Goal: Transaction & Acquisition: Download file/media

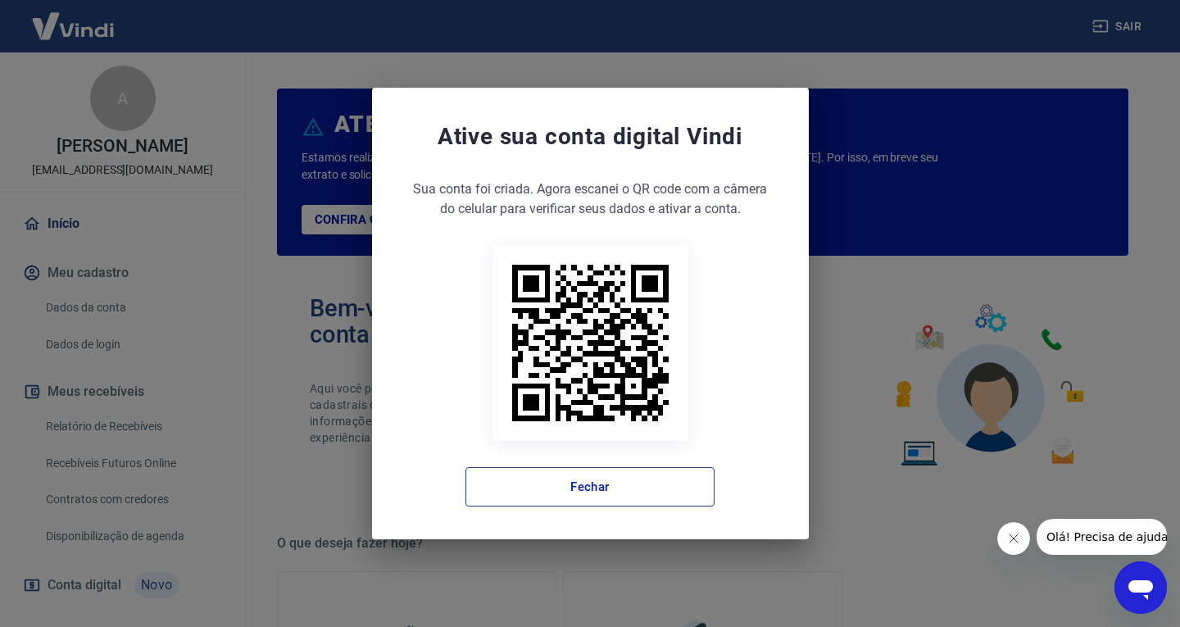
click at [633, 474] on button "Fechar" at bounding box center [589, 486] width 249 height 39
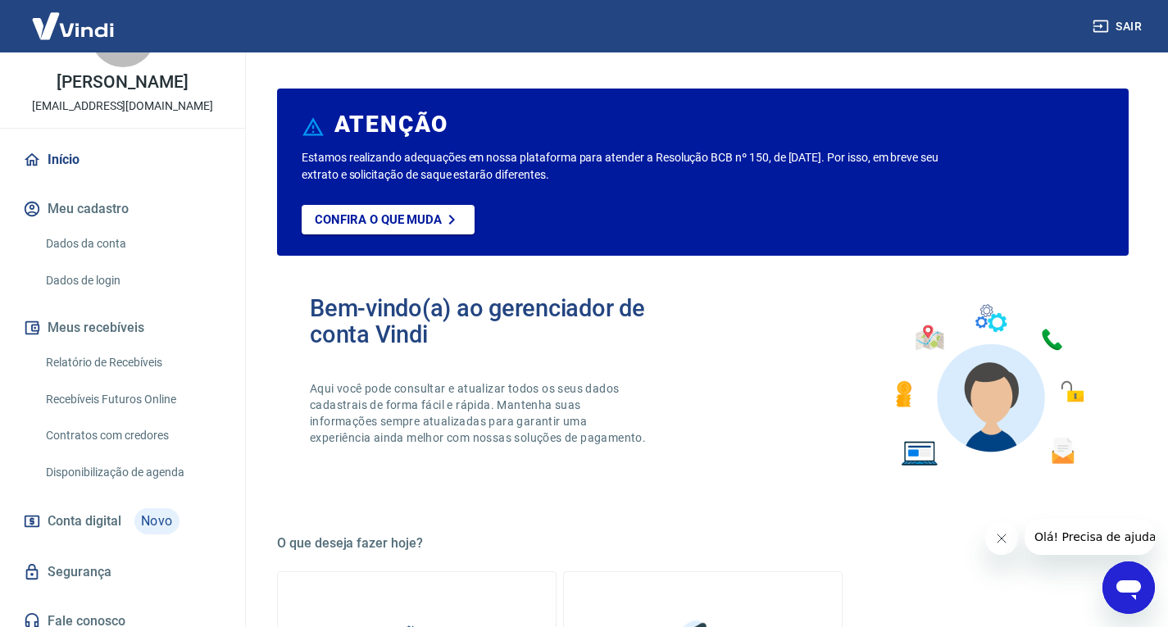
scroll to position [82, 0]
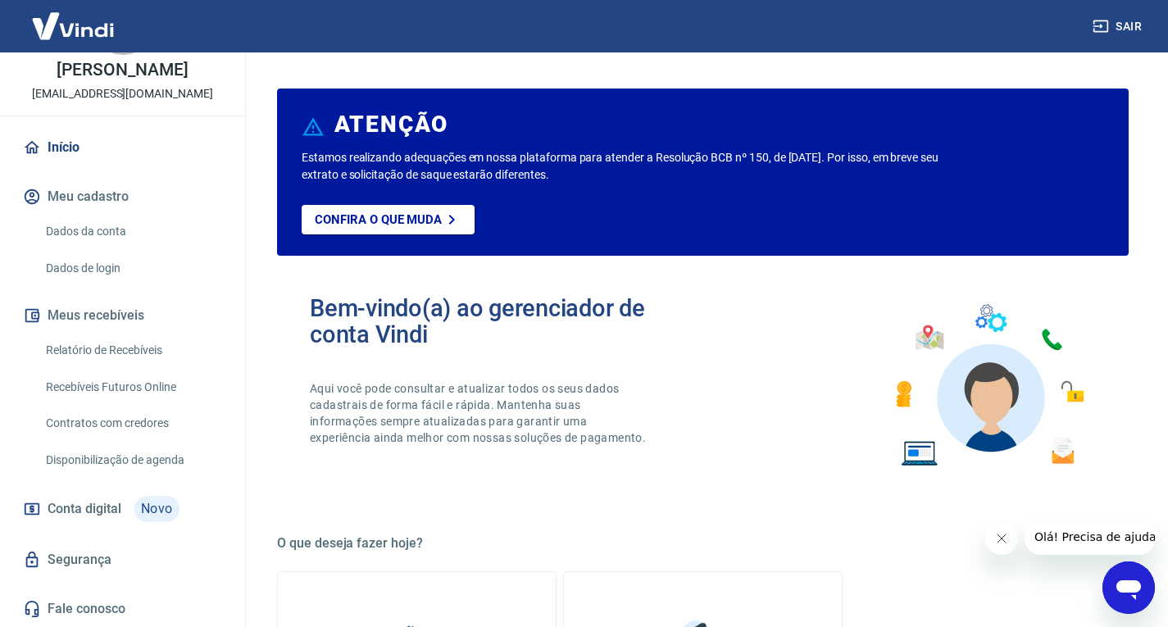
click at [130, 358] on link "Relatório de Recebíveis" at bounding box center [132, 350] width 186 height 34
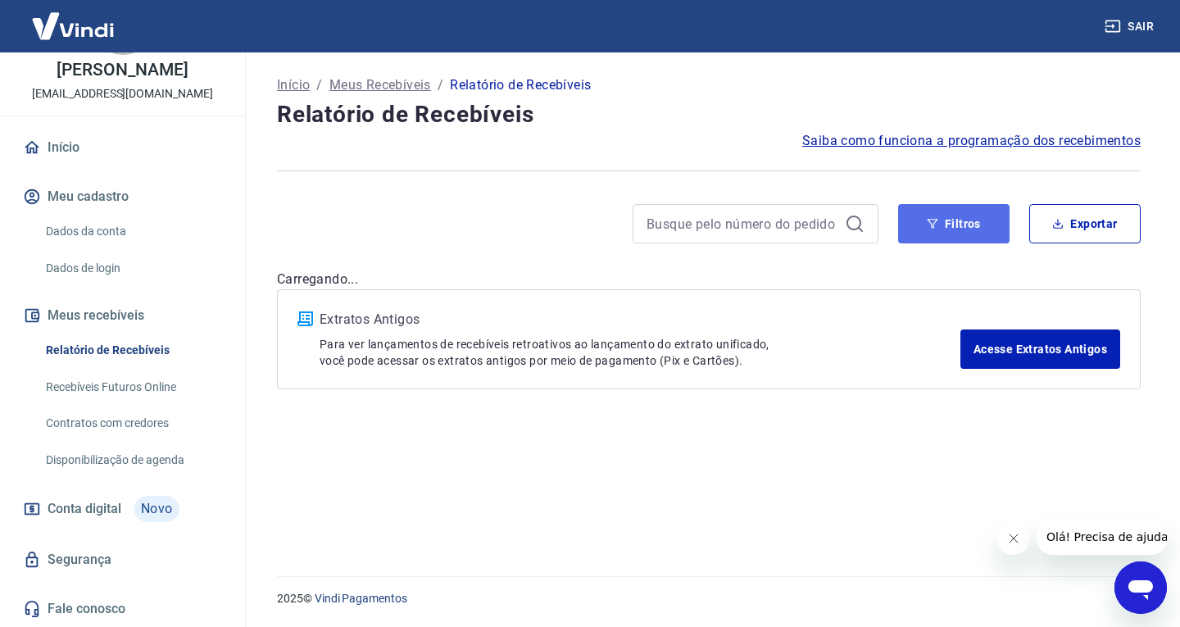
click at [953, 217] on button "Filtros" at bounding box center [953, 223] width 111 height 39
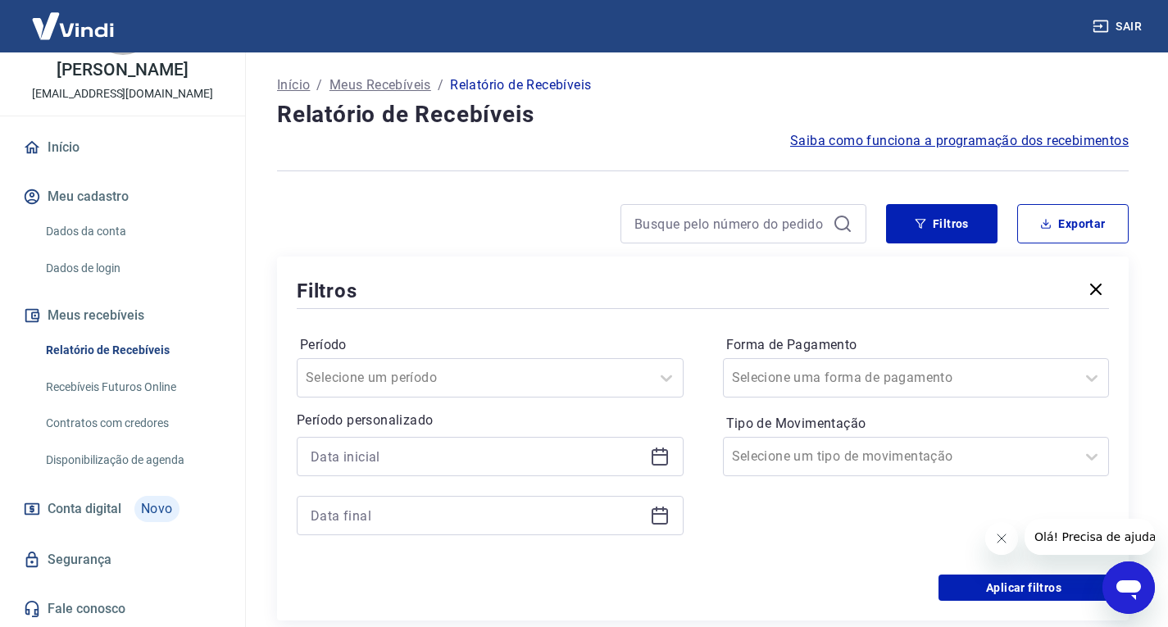
click at [514, 387] on div "Selecione um período" at bounding box center [473, 377] width 352 height 29
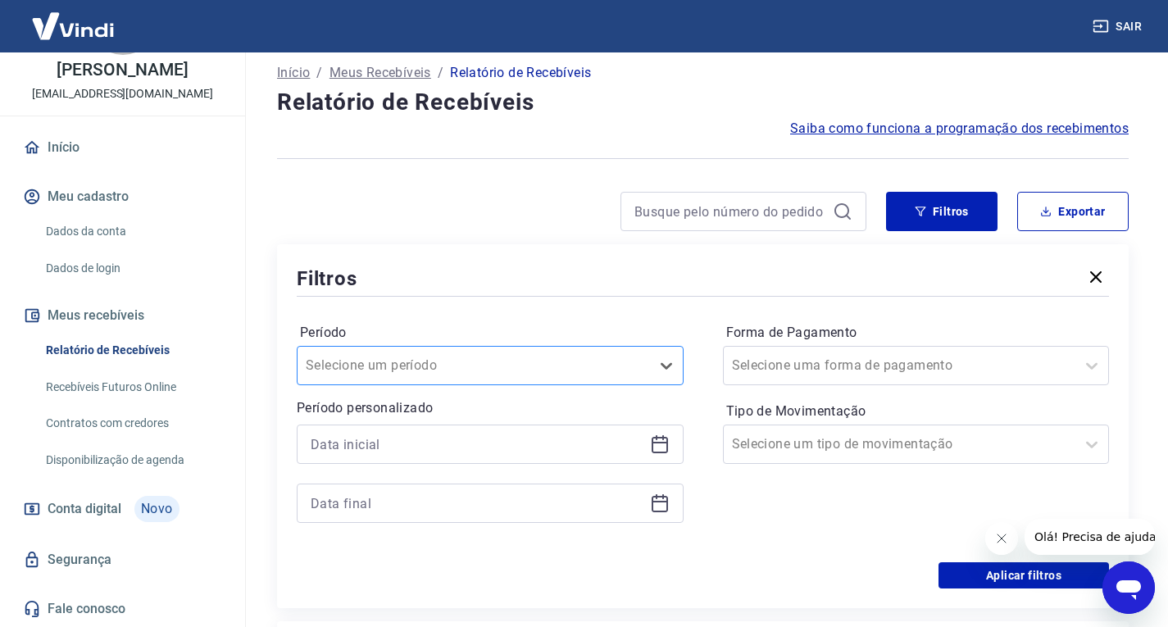
scroll to position [16, 0]
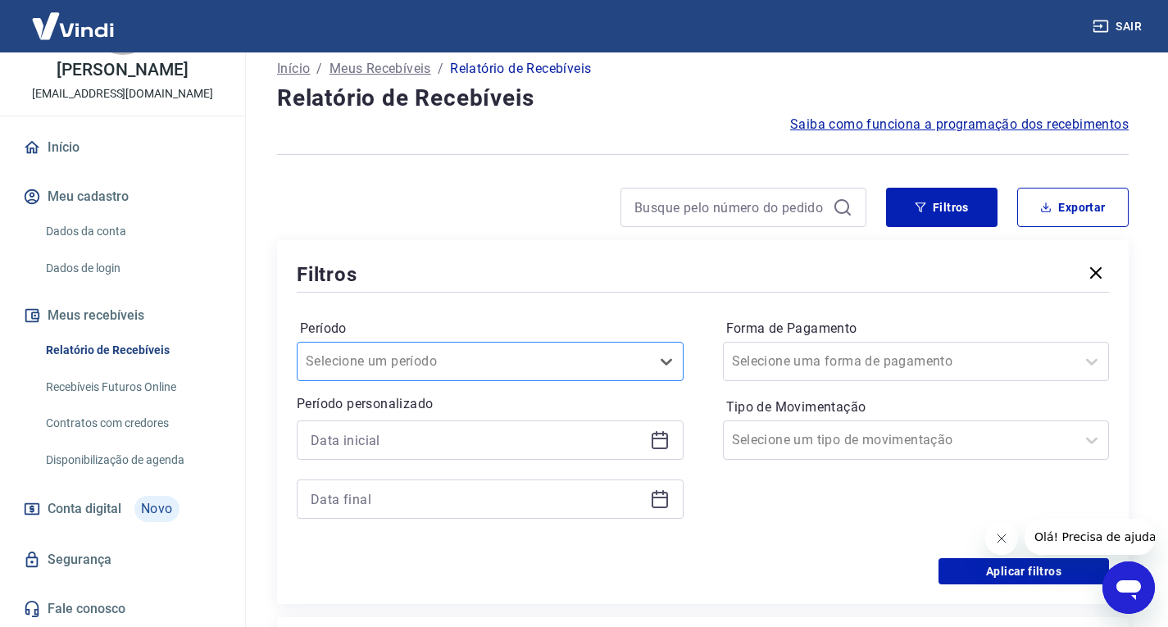
click at [428, 348] on div "Selecione um período" at bounding box center [473, 361] width 352 height 29
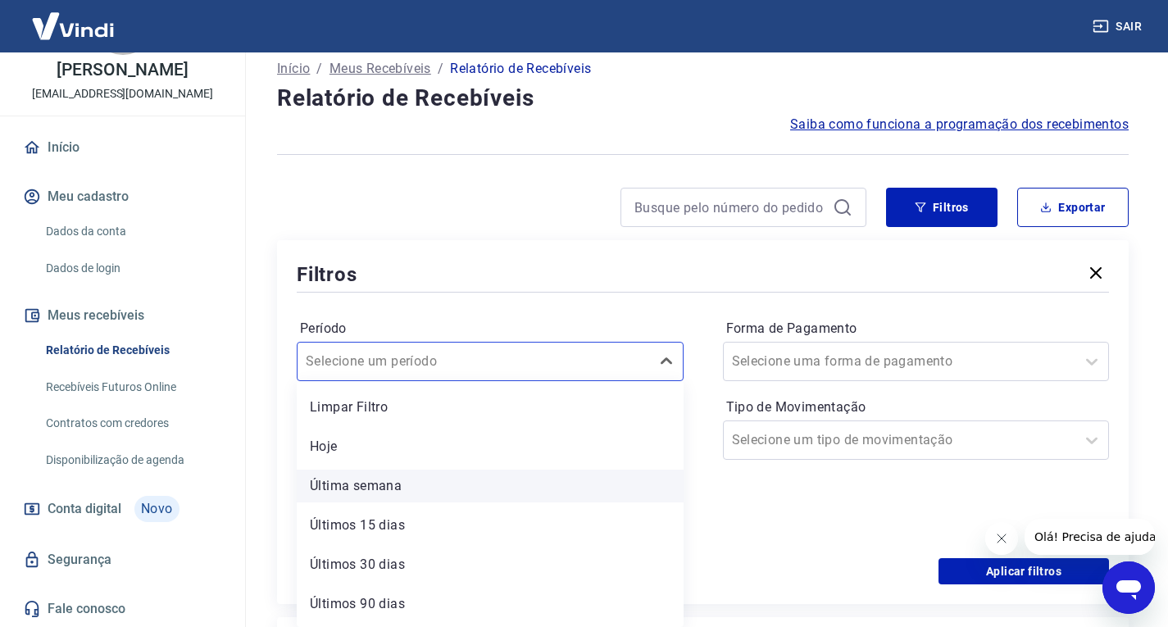
click at [351, 482] on div "Última semana" at bounding box center [490, 485] width 387 height 33
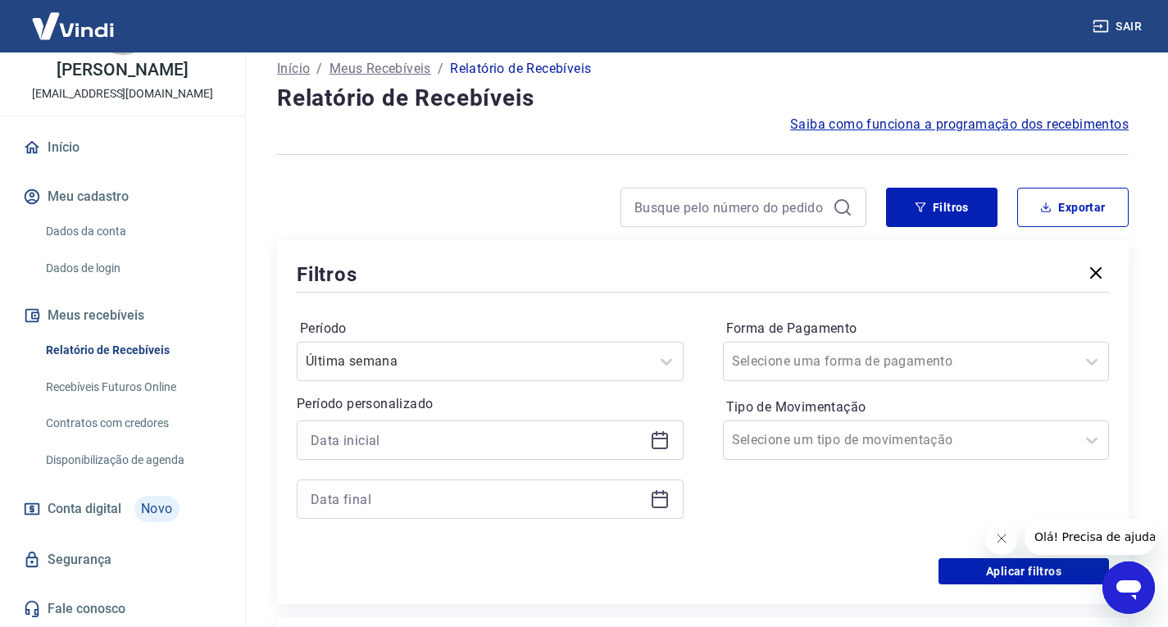
click at [377, 427] on div at bounding box center [490, 439] width 387 height 39
click at [408, 444] on input at bounding box center [477, 440] width 333 height 25
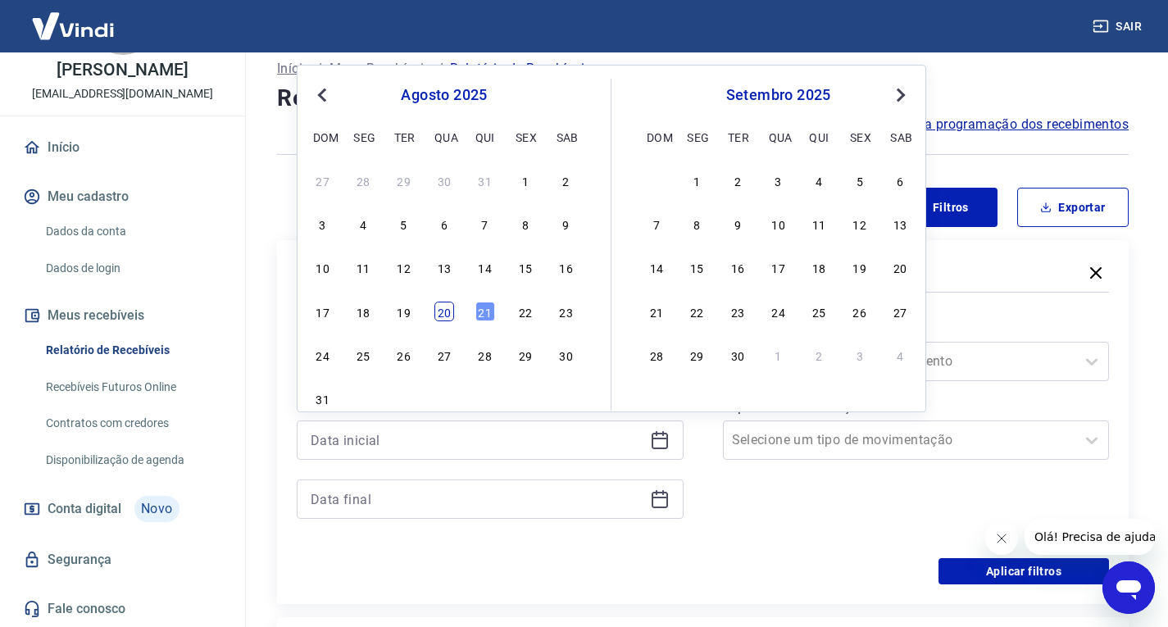
click at [440, 320] on div "20" at bounding box center [444, 312] width 20 height 20
type input "[DATE]"
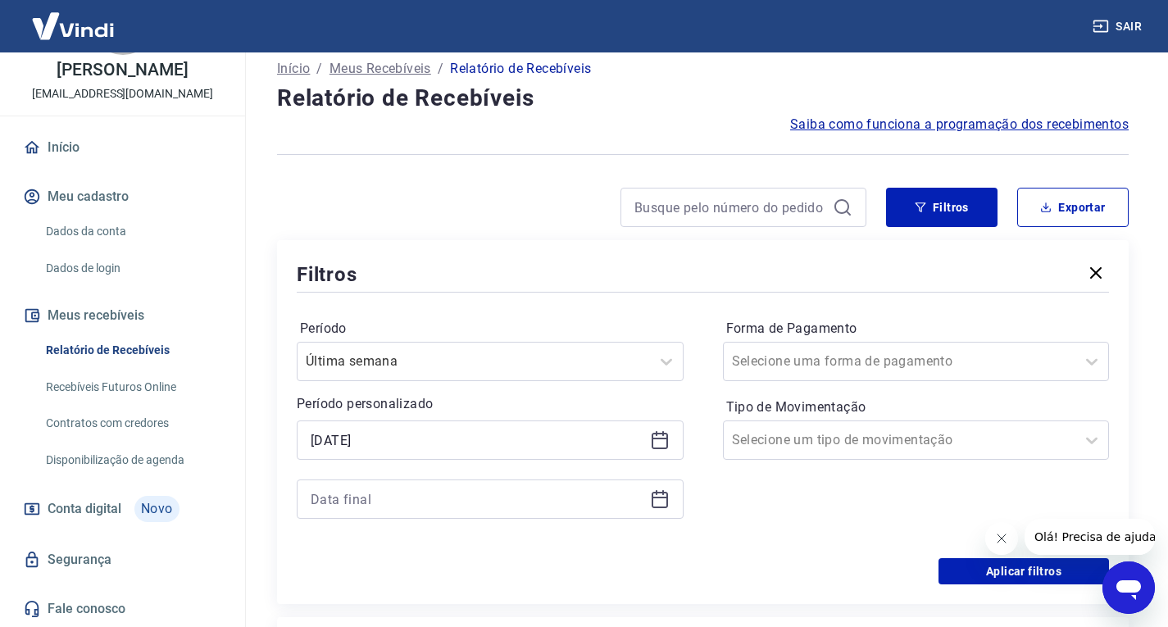
click at [412, 484] on div at bounding box center [490, 498] width 387 height 39
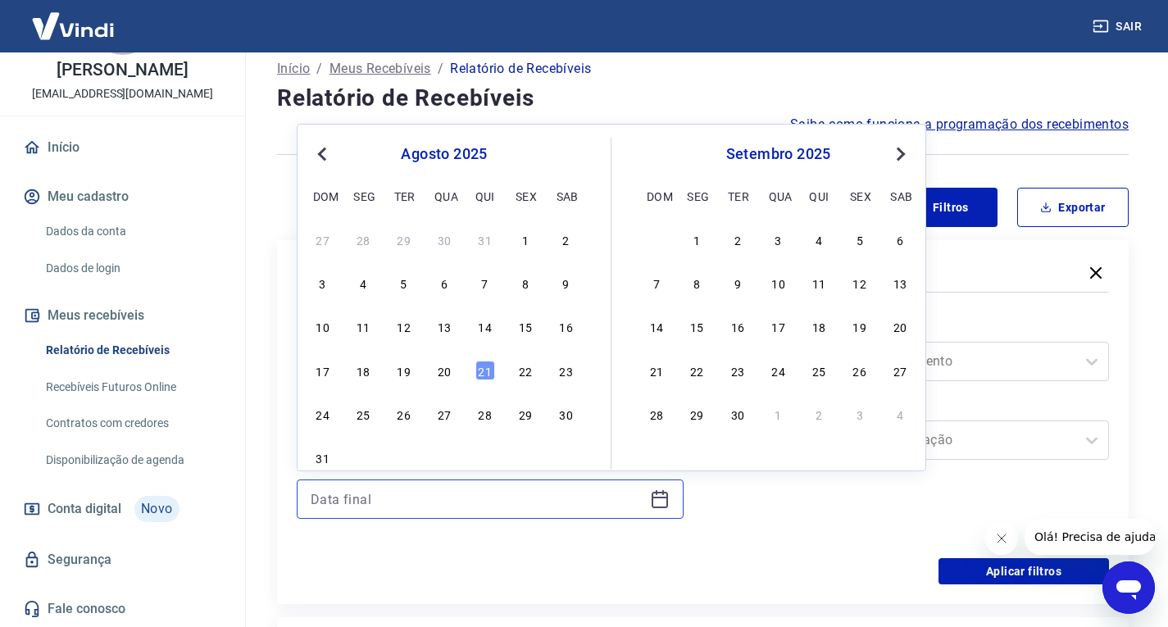
click at [392, 501] on input at bounding box center [477, 499] width 333 height 25
click at [438, 374] on div "20" at bounding box center [444, 371] width 20 height 20
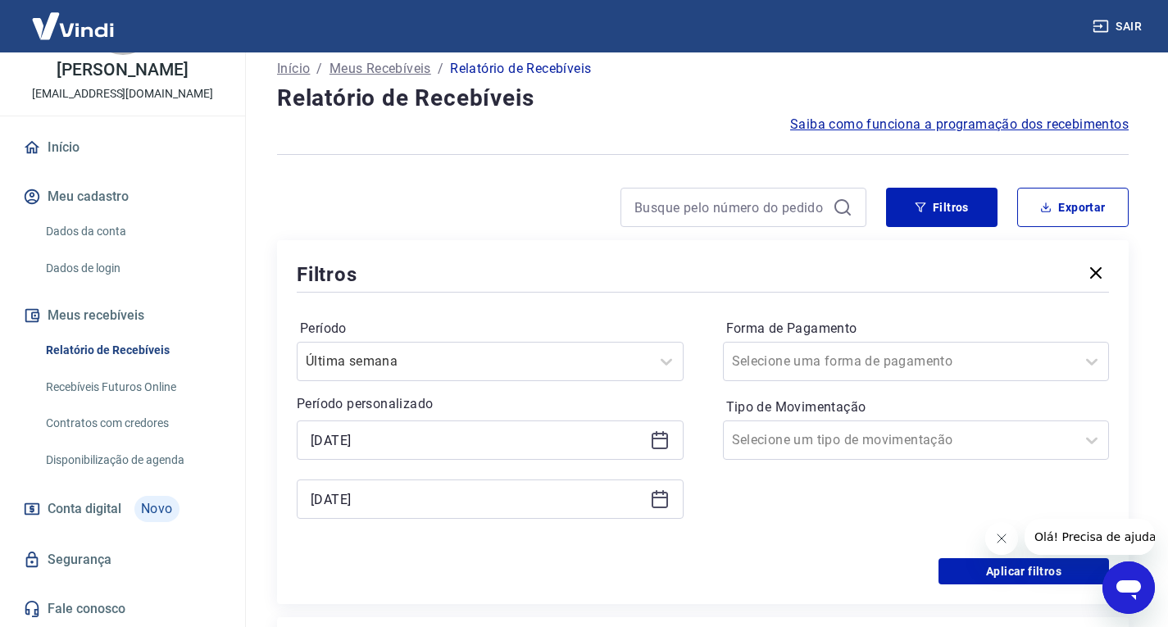
type input "[DATE]"
click at [1068, 370] on div "Selecione uma forma de pagamento" at bounding box center [899, 361] width 352 height 29
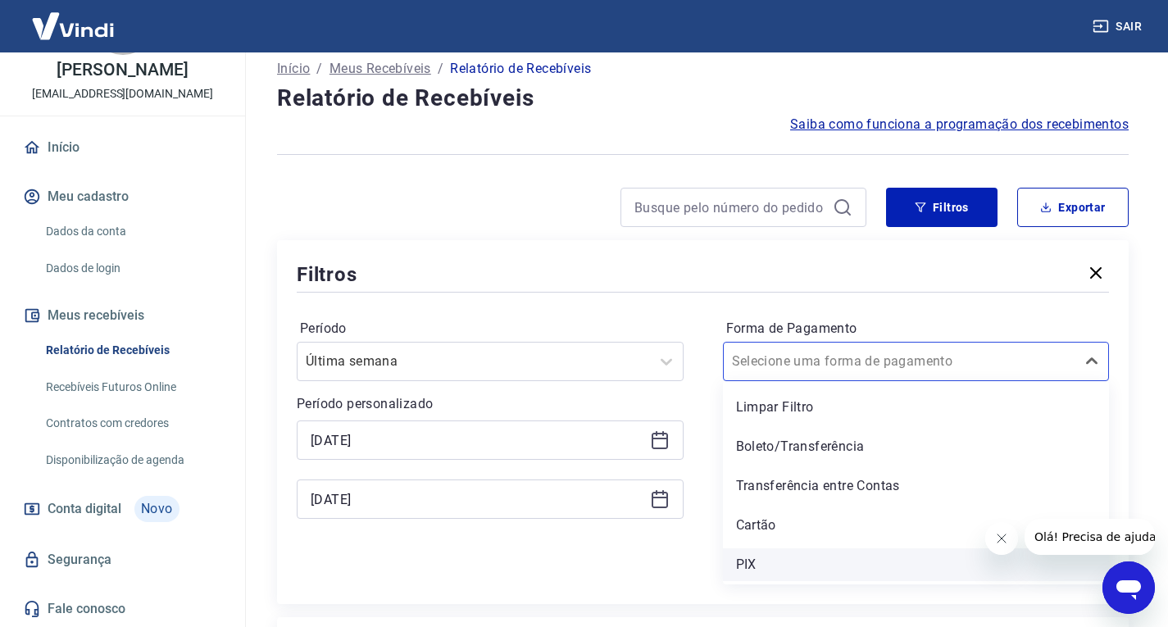
click at [859, 555] on div "PIX" at bounding box center [916, 564] width 387 height 33
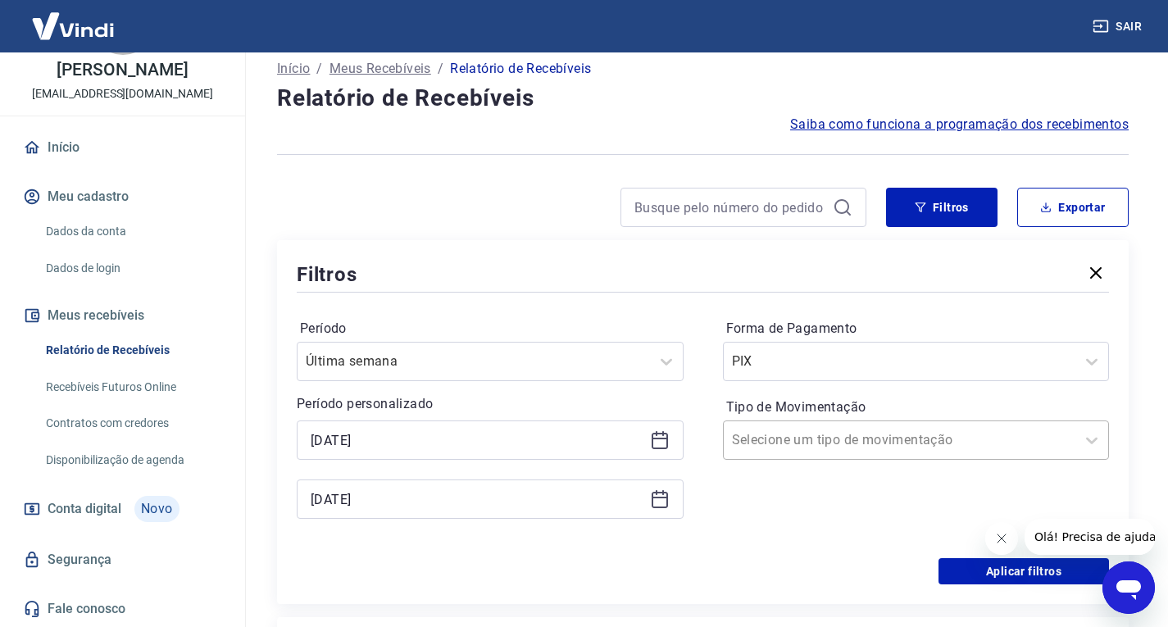
click at [865, 447] on input "Tipo de Movimentação" at bounding box center [815, 440] width 166 height 20
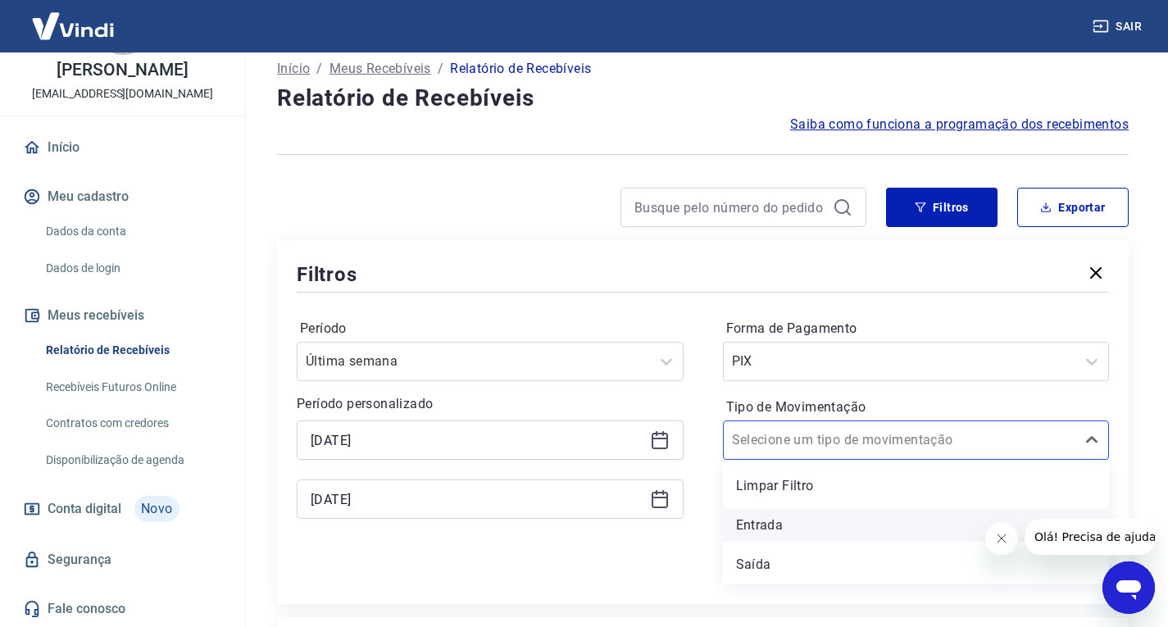
click at [778, 524] on div "Entrada" at bounding box center [916, 525] width 387 height 33
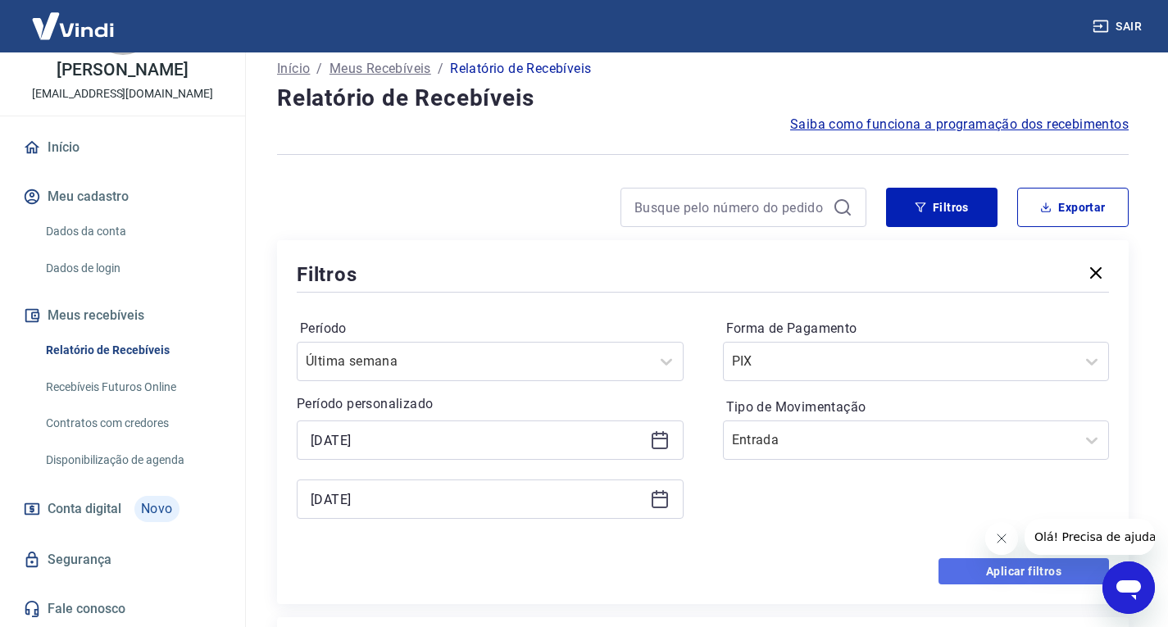
click at [1009, 577] on button "Aplicar filtros" at bounding box center [1023, 571] width 170 height 26
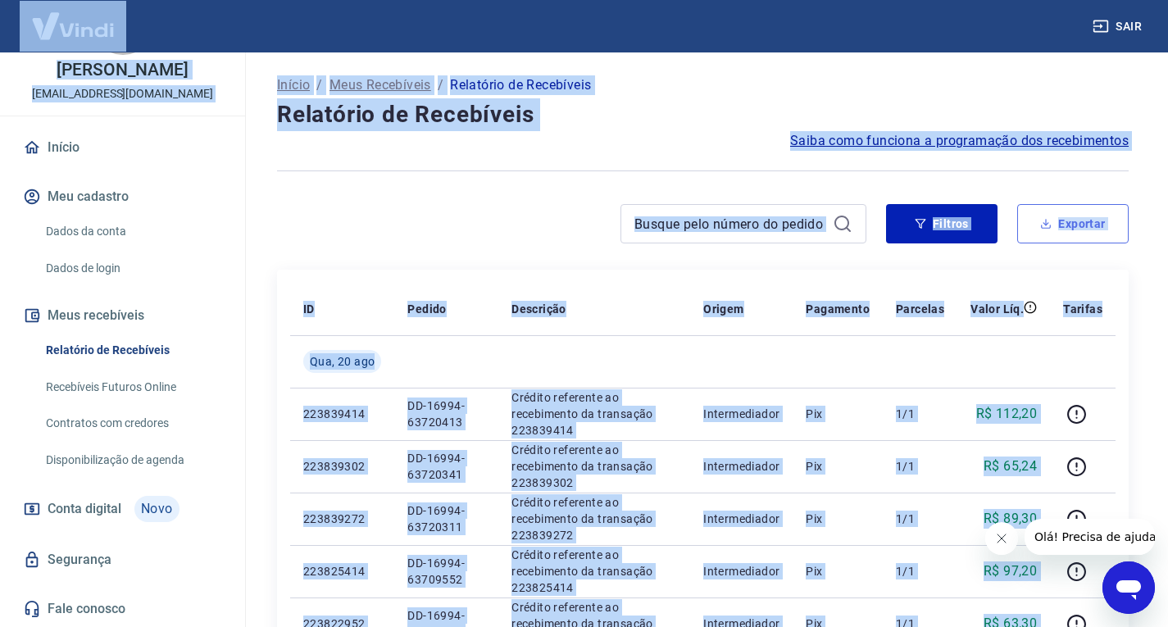
click at [1069, 232] on button "Exportar" at bounding box center [1072, 223] width 111 height 39
click at [1069, 232] on div "Exportar Período Hoje Última semana Últimos 15 dias Últimos 30 dias Últimos 90 …" at bounding box center [584, 313] width 1168 height 627
type input "[DATE]"
click at [1046, 229] on button "Exportar" at bounding box center [1072, 223] width 111 height 39
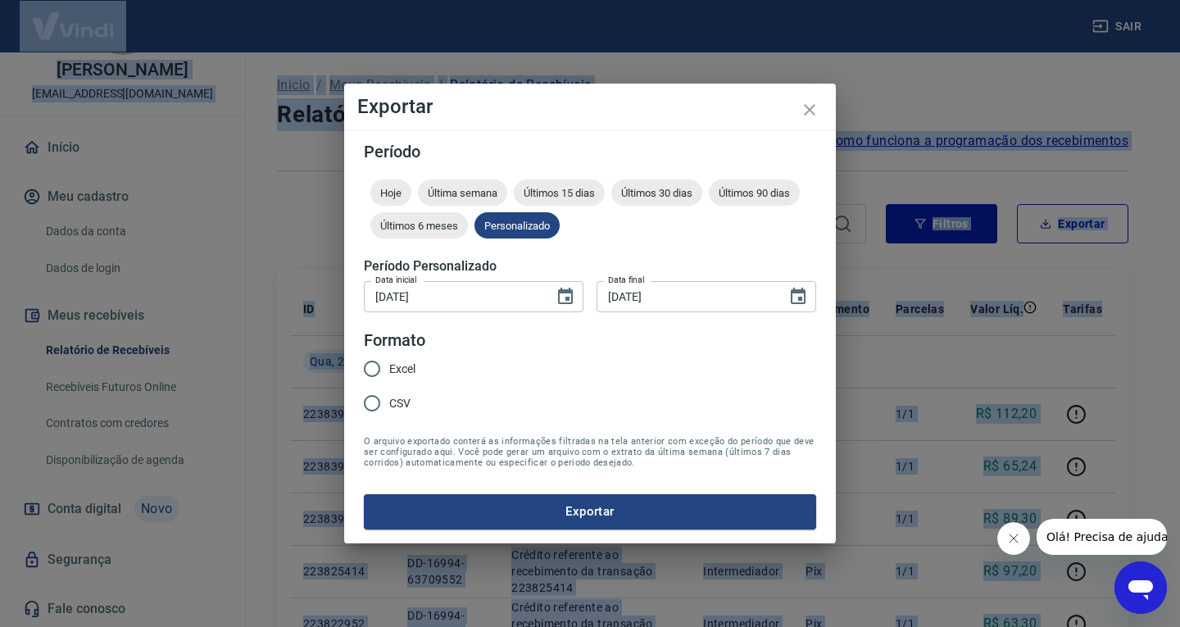
click at [376, 370] on input "Excel" at bounding box center [372, 368] width 34 height 34
radio input "true"
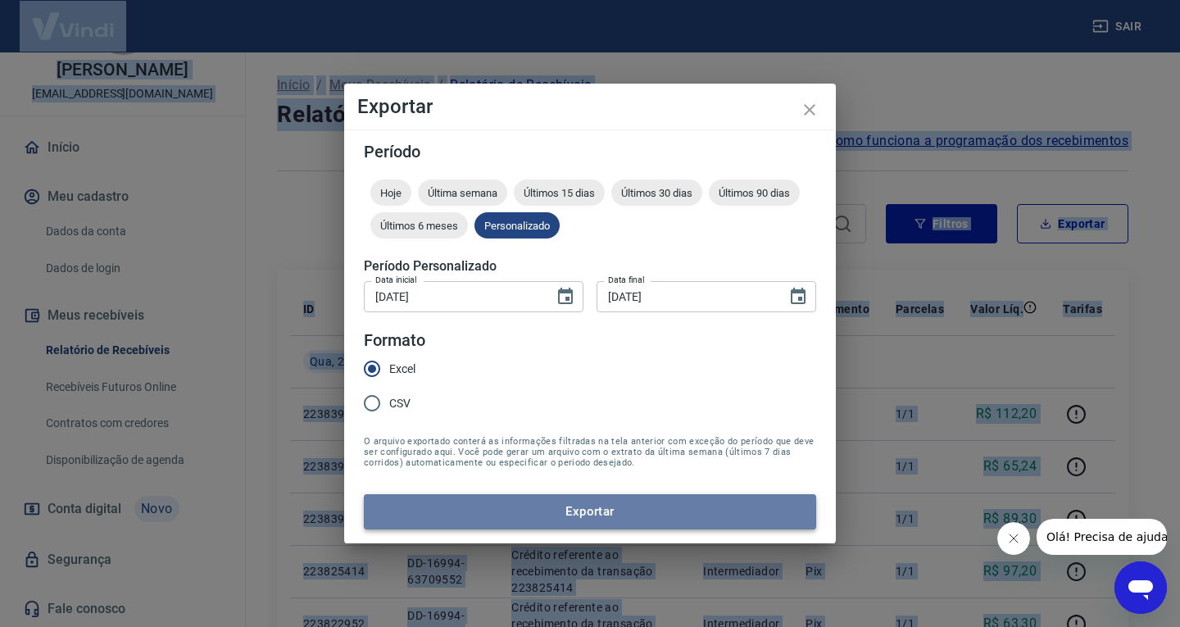
click at [619, 506] on button "Exportar" at bounding box center [590, 511] width 452 height 34
